Goal: Task Accomplishment & Management: Manage account settings

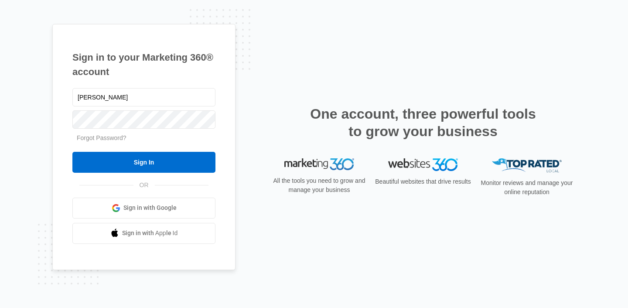
type input "[PERSON_NAME][EMAIL_ADDRESS][DOMAIN_NAME]"
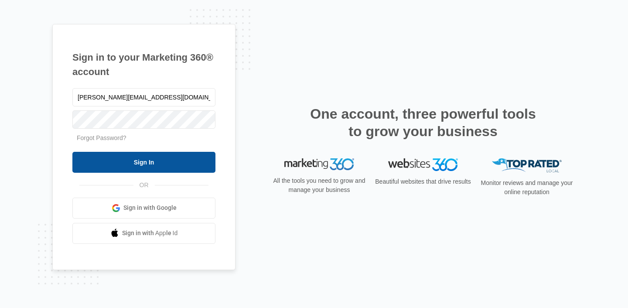
click at [160, 157] on input "Sign In" at bounding box center [143, 162] width 143 height 21
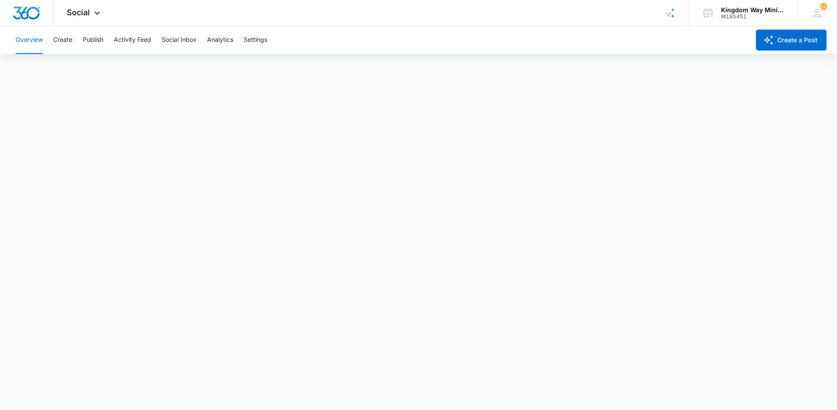
click at [34, 40] on button "Overview" at bounding box center [29, 40] width 27 height 28
